Goal: Task Accomplishment & Management: Complete application form

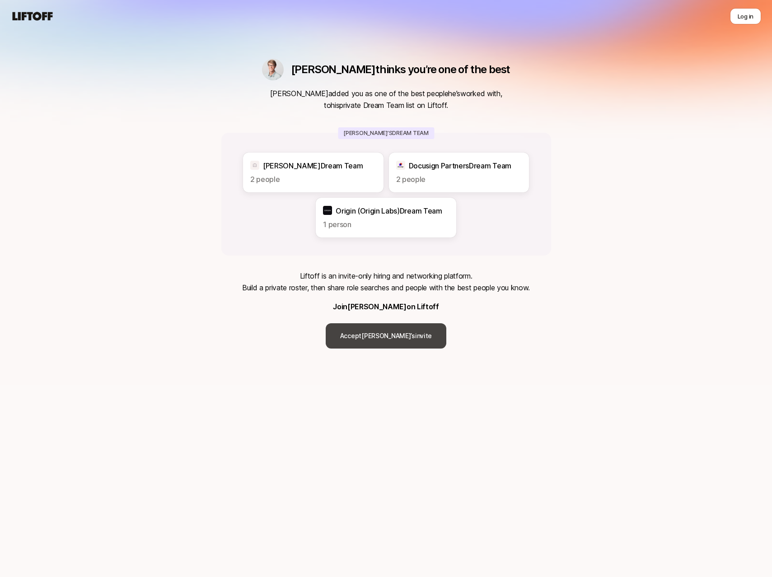
click at [380, 330] on link "Accept [PERSON_NAME]’s invite" at bounding box center [386, 335] width 121 height 25
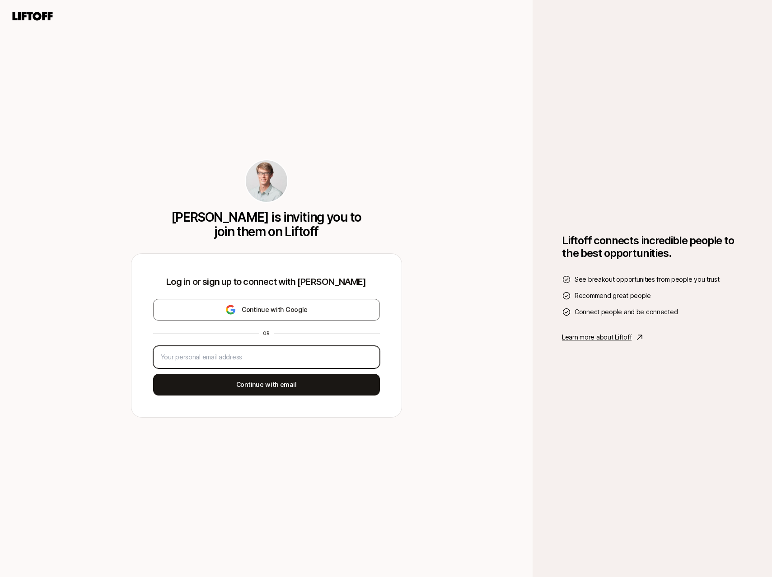
click at [286, 358] on input "email" at bounding box center [266, 357] width 211 height 11
type input "[EMAIL_ADDRESS][DOMAIN_NAME]"
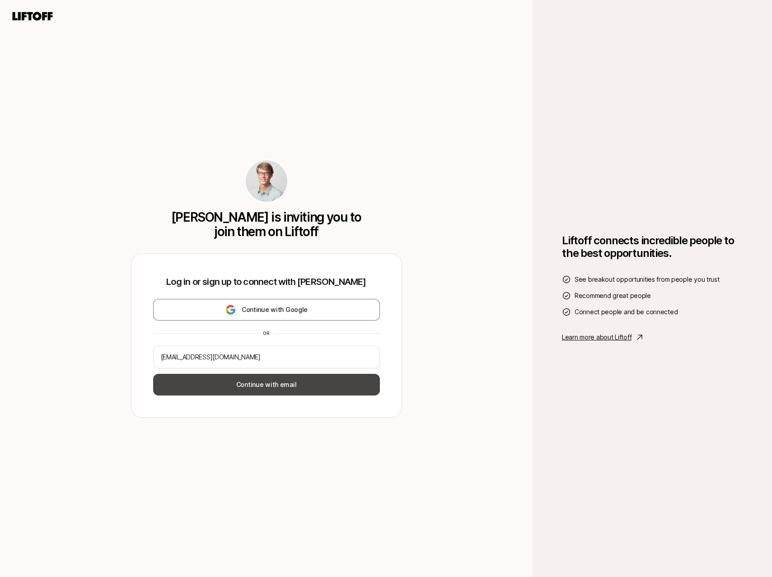
click at [284, 388] on button "Continue with email" at bounding box center [266, 385] width 227 height 22
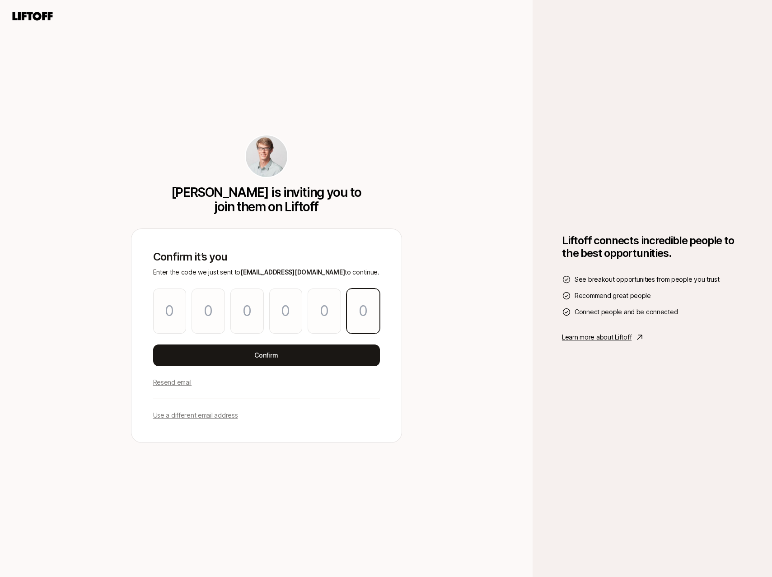
paste input "9"
type input "5"
type input "4"
type input "3"
type input "6"
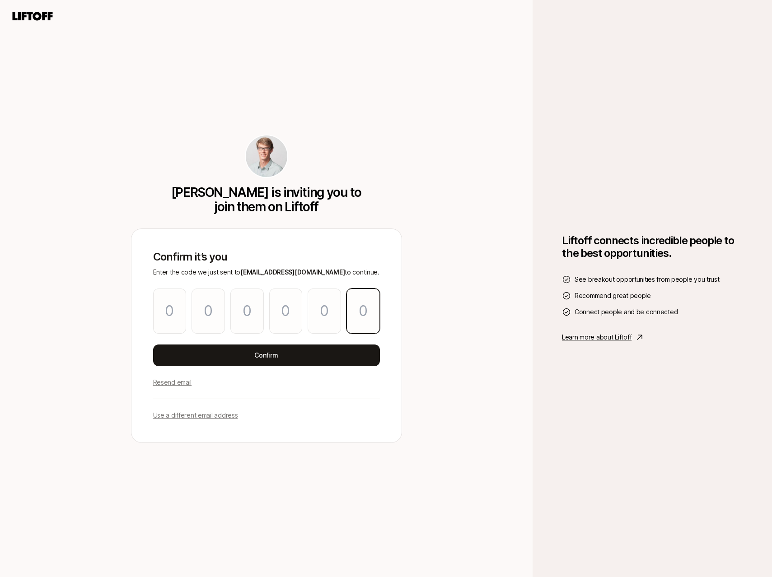
type input "3"
type input "9"
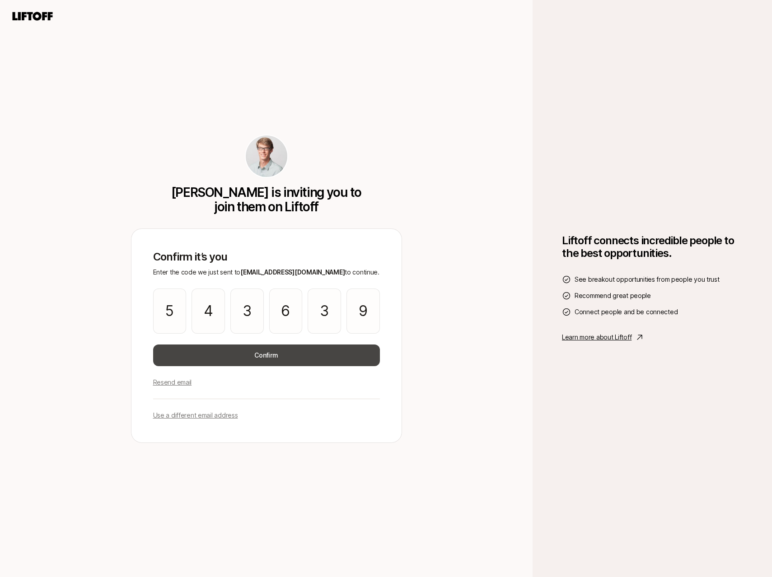
click at [254, 360] on button "Confirm" at bounding box center [266, 356] width 227 height 22
click at [321, 359] on button "Confirm" at bounding box center [266, 356] width 227 height 22
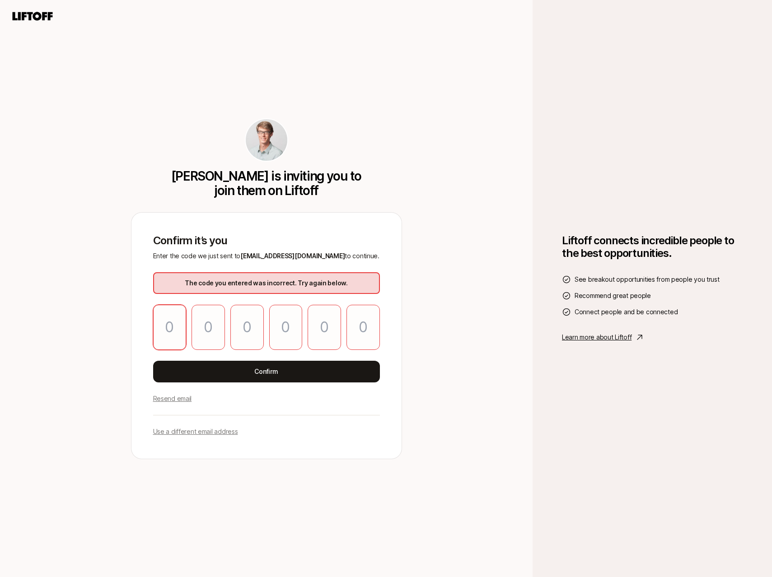
type input "5"
type input "4"
type input "3"
type input "6"
type input "3"
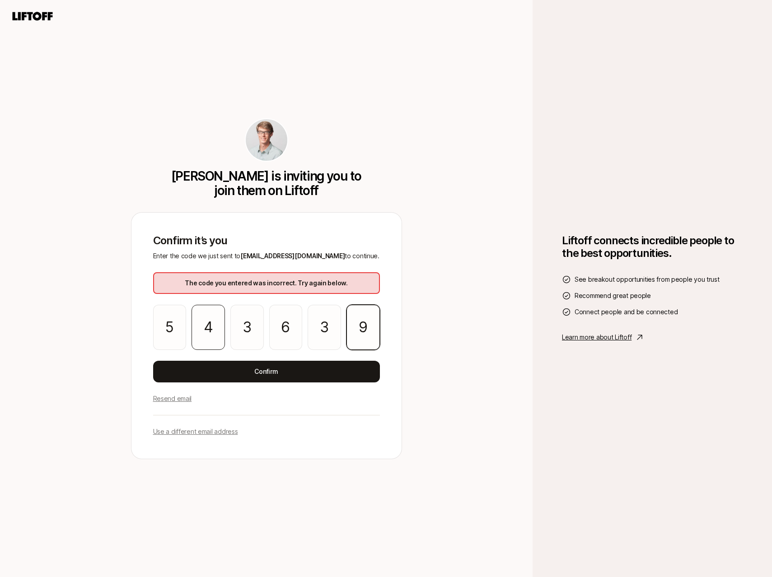
type input "9"
click at [176, 400] on p "Resend email" at bounding box center [172, 398] width 39 height 11
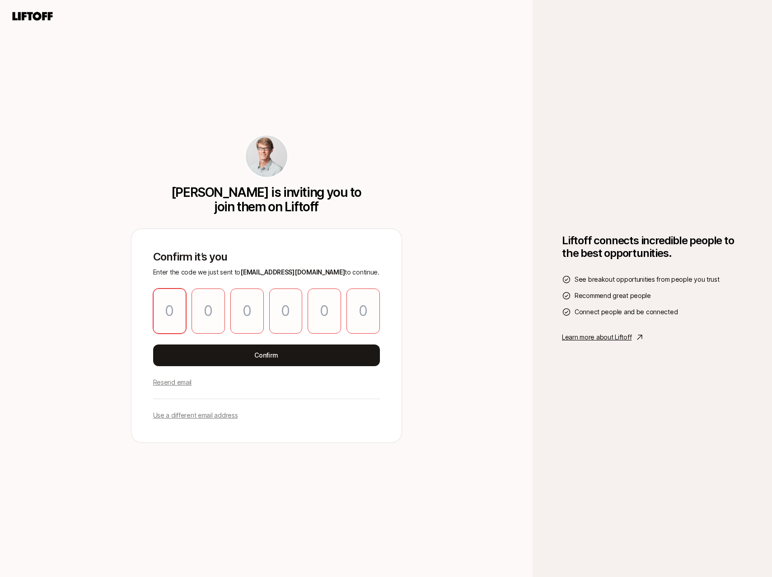
click at [177, 309] on input "Please enter OTP character 1" at bounding box center [169, 311] width 33 height 45
type input "0"
type input "4"
type input "9"
type input "5"
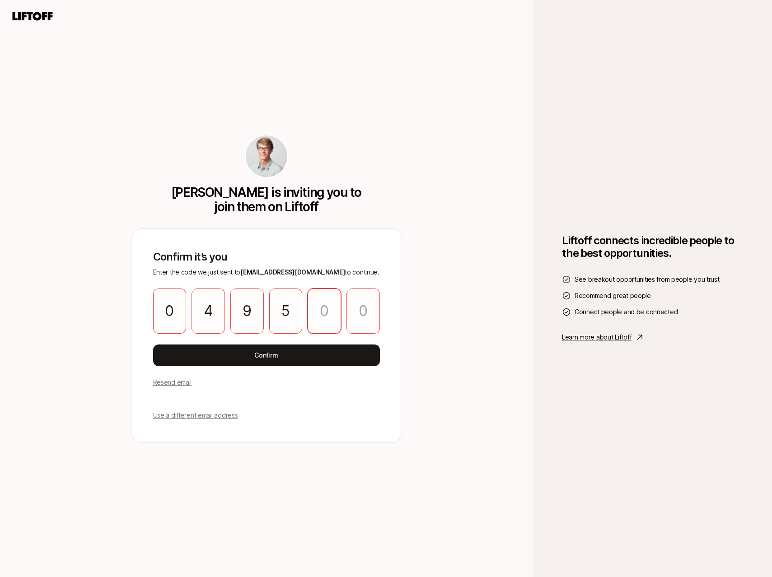
type input "8"
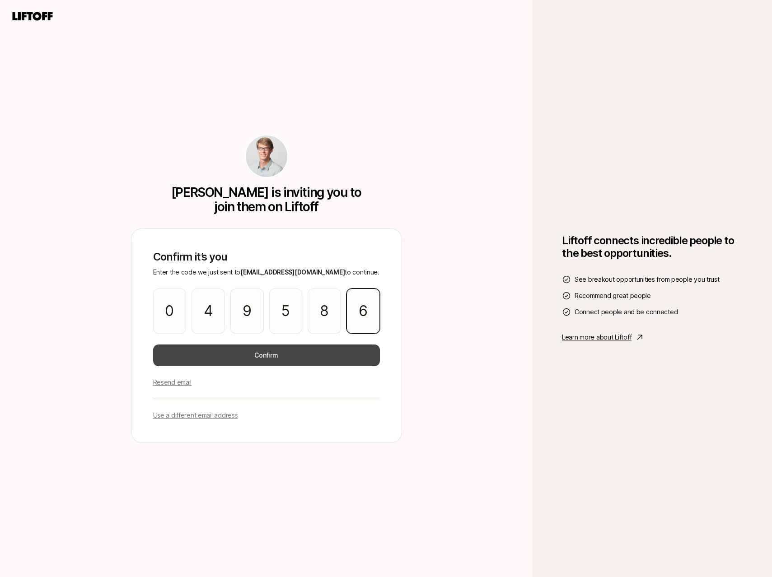
type input "6"
click at [278, 359] on button "Confirm" at bounding box center [266, 356] width 227 height 22
click at [274, 350] on button "Confirm" at bounding box center [266, 356] width 227 height 22
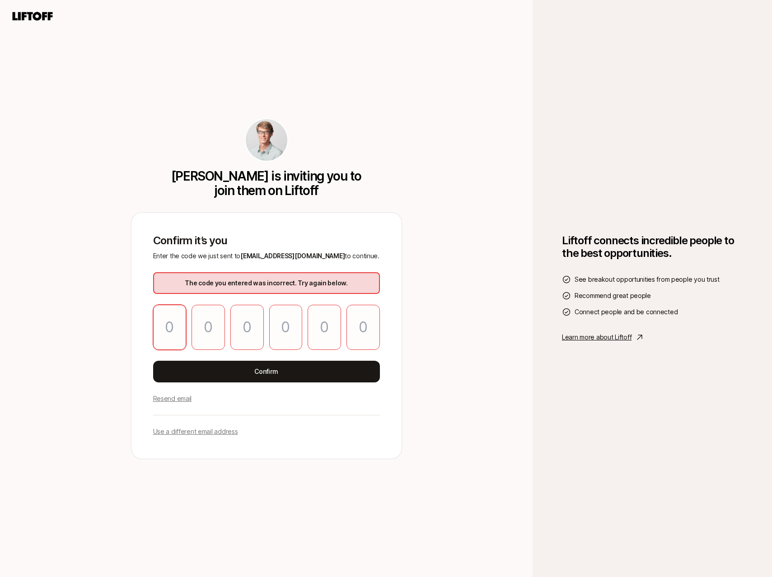
type input "0"
type input "4"
type input "9"
type input "5"
type input "8"
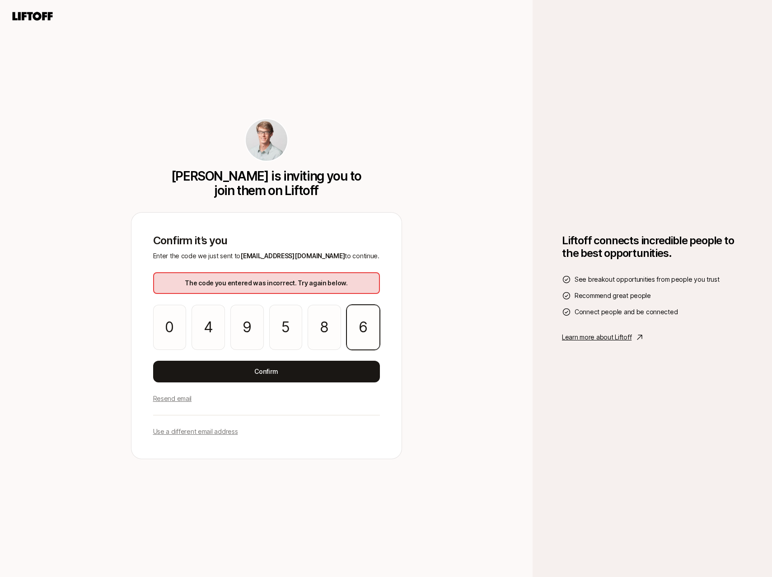
type input "6"
click at [348, 404] on div "Confirm it’s you Enter the code we just sent to [EMAIL_ADDRESS][DOMAIN_NAME] to…" at bounding box center [266, 336] width 270 height 246
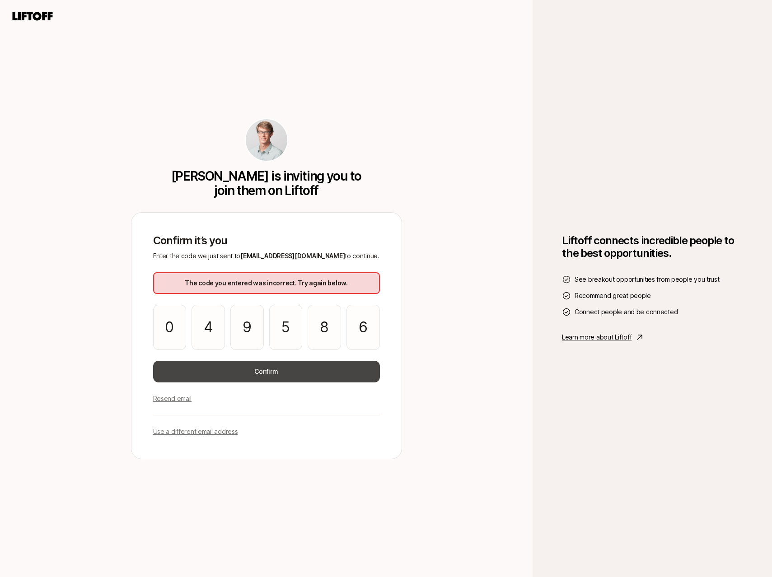
click at [292, 370] on button "Confirm" at bounding box center [266, 372] width 227 height 22
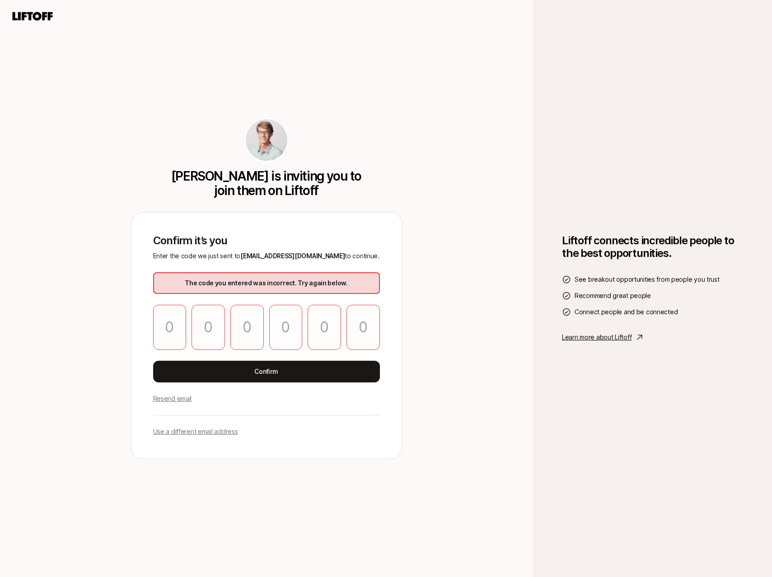
click at [175, 400] on p "Resend email" at bounding box center [172, 398] width 39 height 11
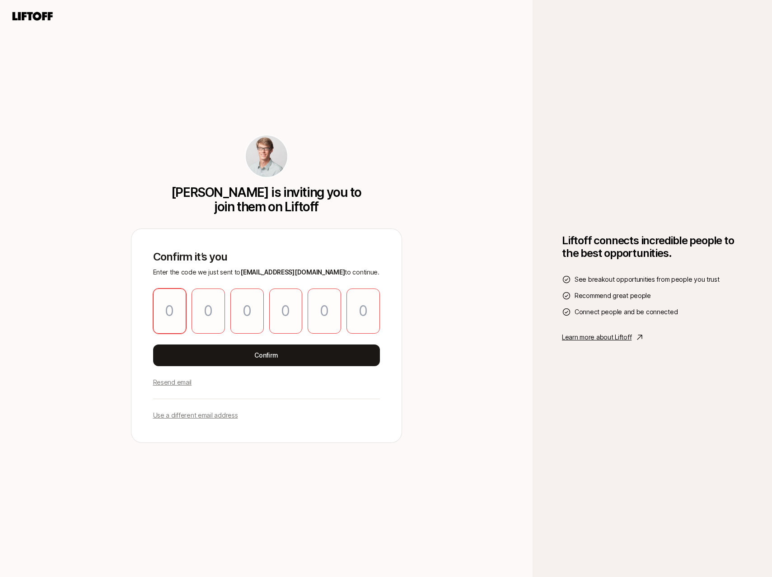
click at [170, 314] on input "Please enter OTP character 1" at bounding box center [169, 311] width 33 height 45
type input "1"
type input "5"
type input "7"
type input "2"
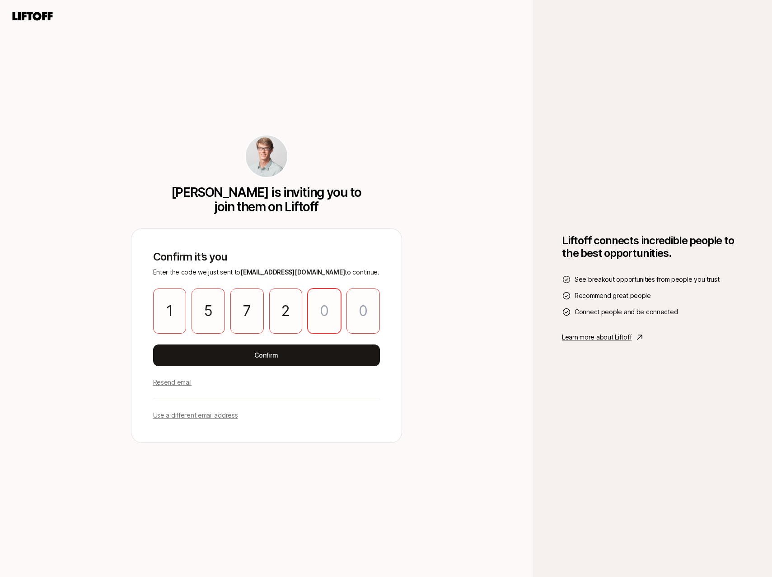
type input "6"
type input "2"
click at [357, 390] on div "Confirm it’s you Enter the code we just sent to [EMAIL_ADDRESS][DOMAIN_NAME] to…" at bounding box center [266, 336] width 270 height 214
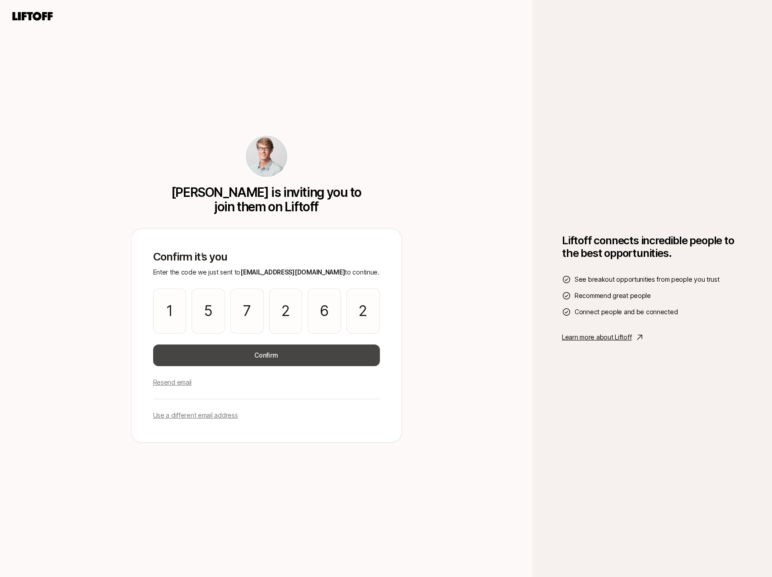
click at [292, 356] on button "Confirm" at bounding box center [266, 356] width 227 height 22
click at [269, 357] on button "Confirm" at bounding box center [266, 356] width 227 height 22
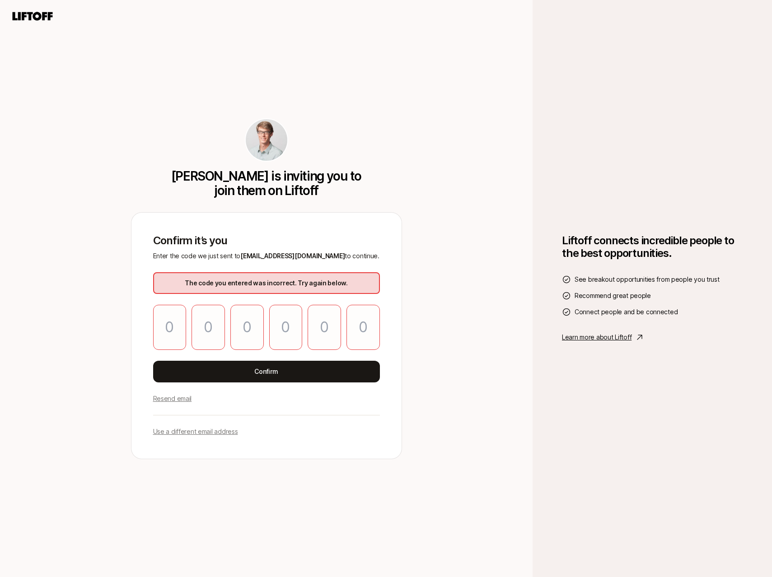
click at [189, 439] on div "Confirm it’s you Enter the code we just sent to [EMAIL_ADDRESS][DOMAIN_NAME] to…" at bounding box center [266, 336] width 270 height 246
click at [190, 432] on p "Use a different email address" at bounding box center [195, 431] width 85 height 11
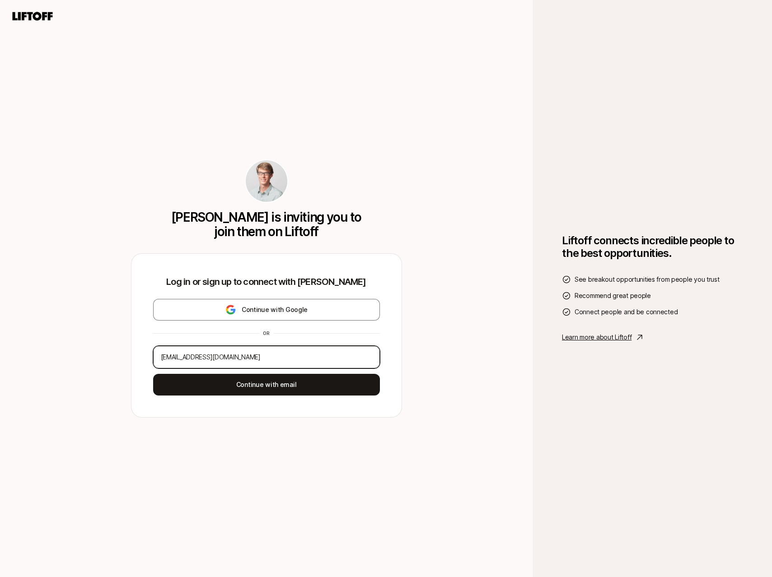
drag, startPoint x: 229, startPoint y: 361, endPoint x: 173, endPoint y: 354, distance: 55.9
click at [173, 354] on input "[EMAIL_ADDRESS][DOMAIN_NAME]" at bounding box center [266, 357] width 211 height 11
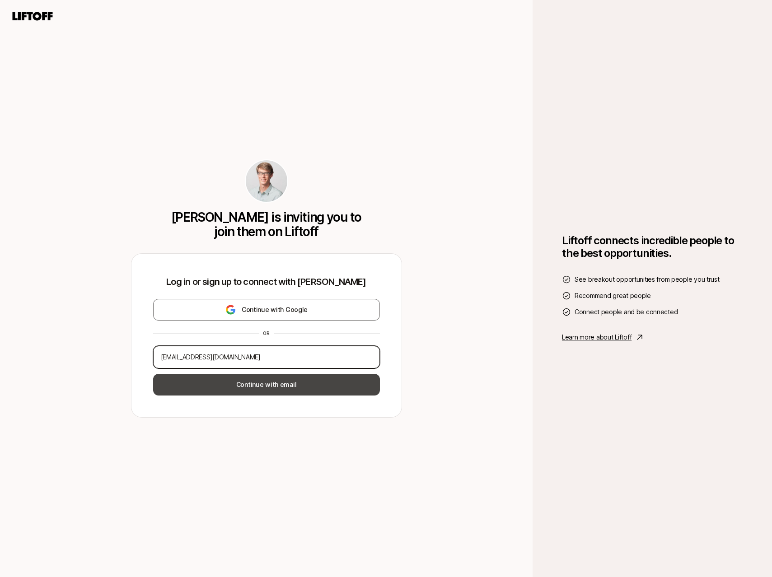
type input "[EMAIL_ADDRESS][DOMAIN_NAME]"
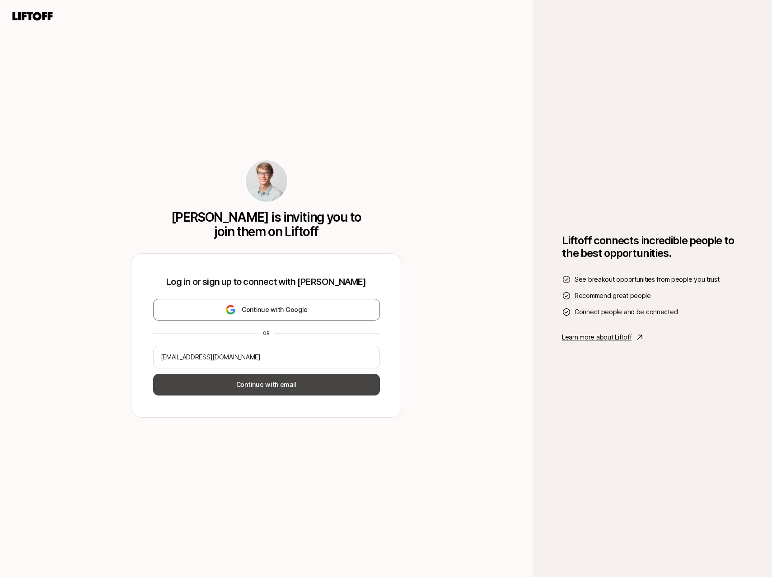
click at [268, 389] on button "Continue with email" at bounding box center [266, 385] width 227 height 22
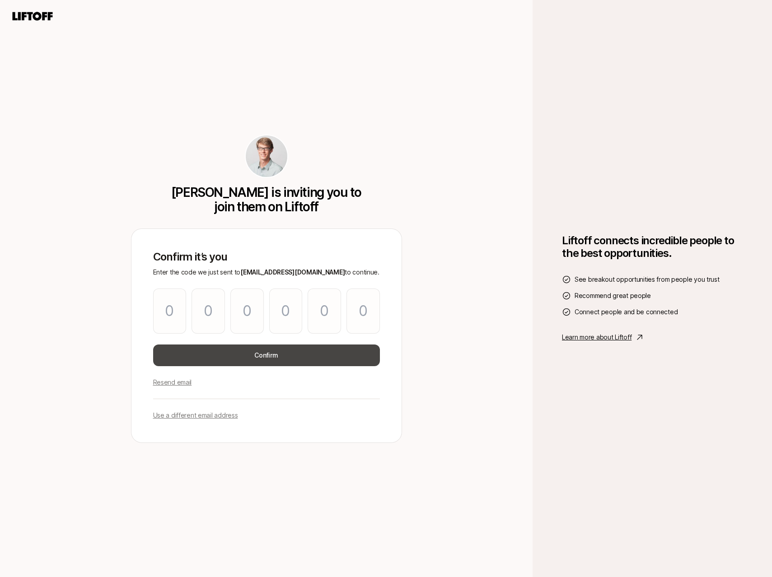
type input "4"
type input "5"
type input "2"
type input "5"
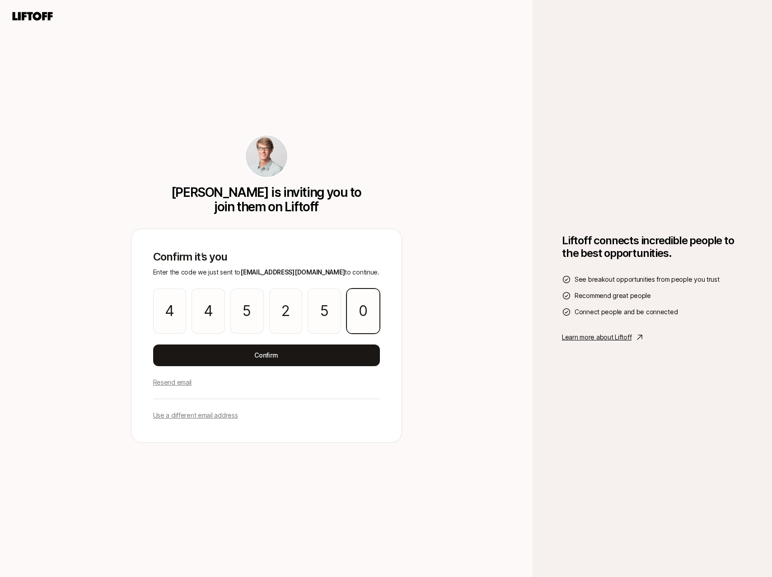
type input "0"
click at [311, 401] on div "Use a different email address" at bounding box center [266, 410] width 227 height 22
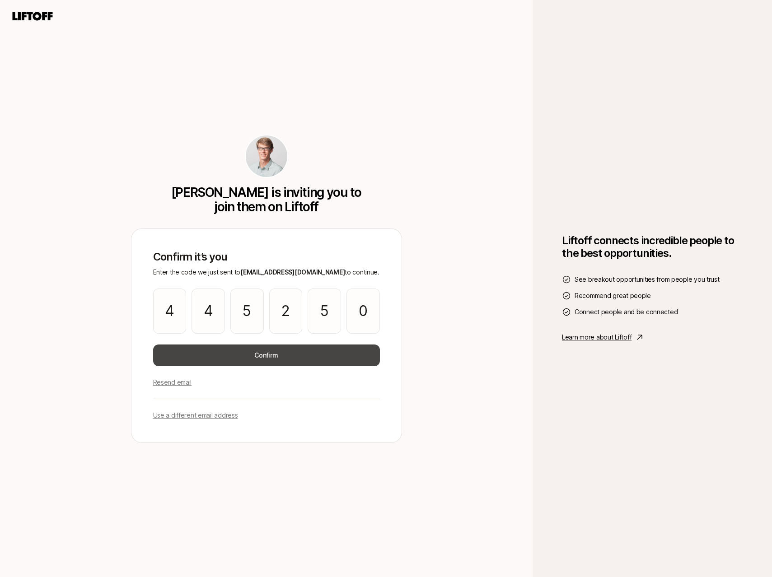
click at [292, 356] on button "Confirm" at bounding box center [266, 356] width 227 height 22
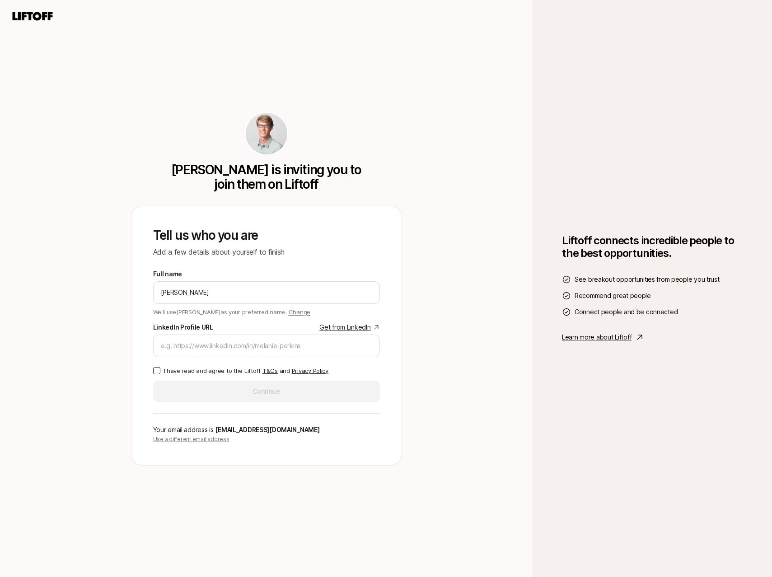
type input "[PERSON_NAME]"
click at [368, 222] on div "Tell us who you are Add a few details about yourself to finish Full name [PERSO…" at bounding box center [266, 335] width 270 height 259
click at [255, 344] on input "LinkedIn Profile URL Get from LinkedIn" at bounding box center [266, 345] width 211 height 11
paste input "[URL][DOMAIN_NAME]"
type input "[URL][DOMAIN_NAME]"
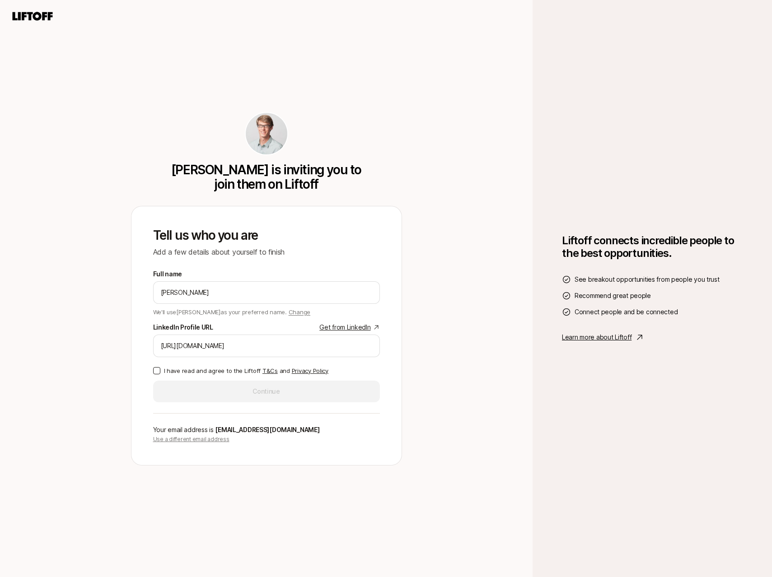
click at [188, 372] on p "I have read and agree to the Liftoff T&Cs and Privacy Policy" at bounding box center [246, 370] width 164 height 9
click at [160, 372] on button "I have read and agree to the Liftoff T&Cs and Privacy Policy" at bounding box center [156, 370] width 7 height 7
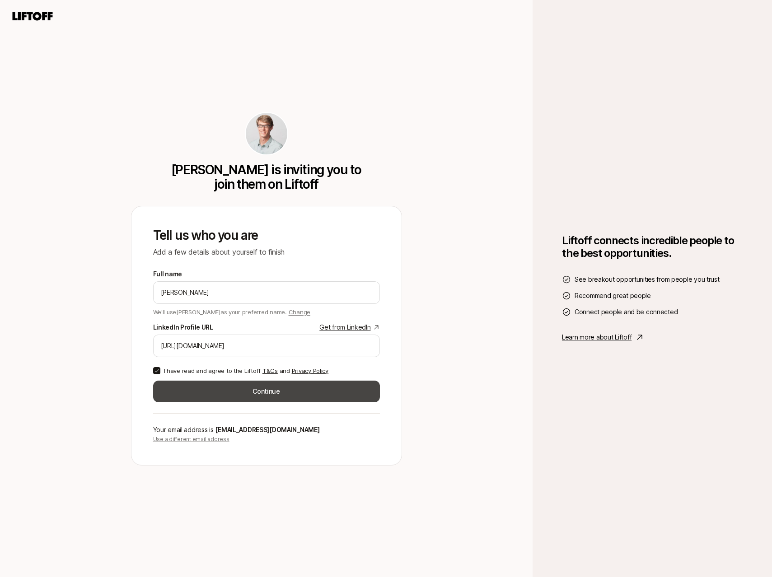
click at [242, 387] on button "Continue" at bounding box center [266, 392] width 227 height 22
